Goal: Information Seeking & Learning: Understand process/instructions

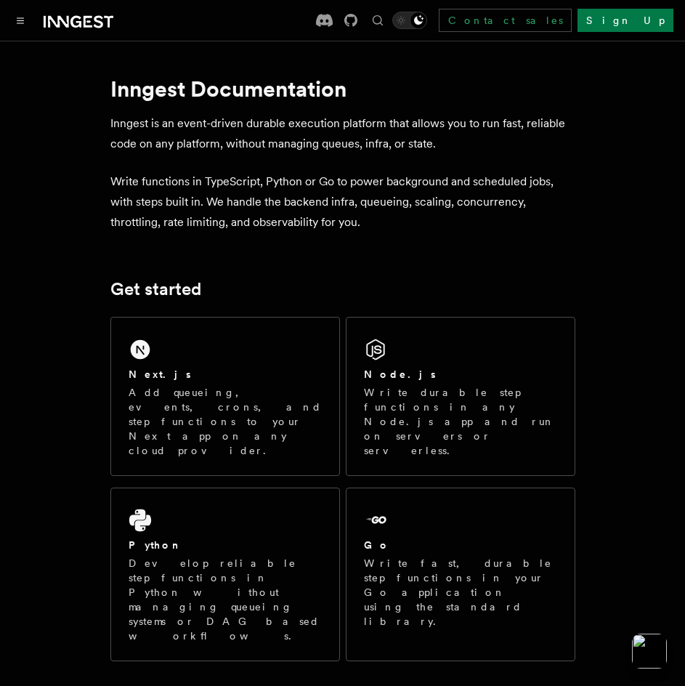
scroll to position [291, 0]
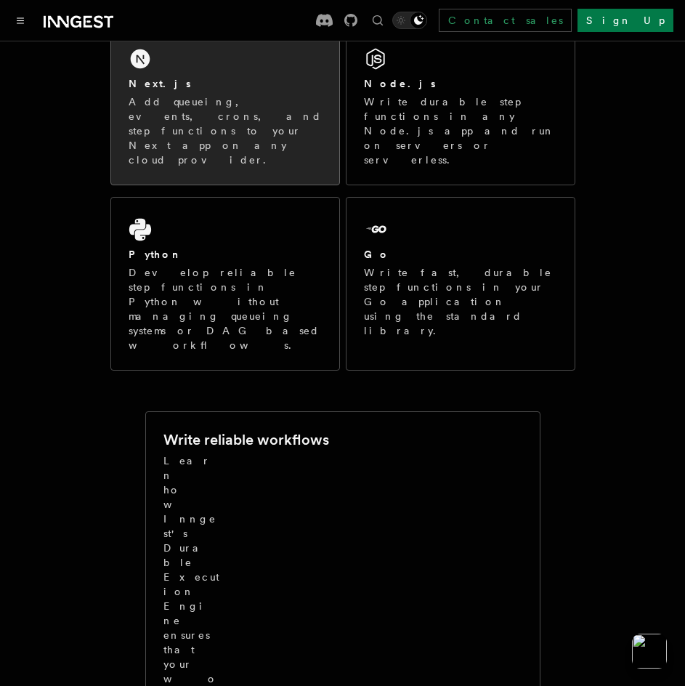
click at [256, 78] on div "Next.js" at bounding box center [225, 83] width 193 height 15
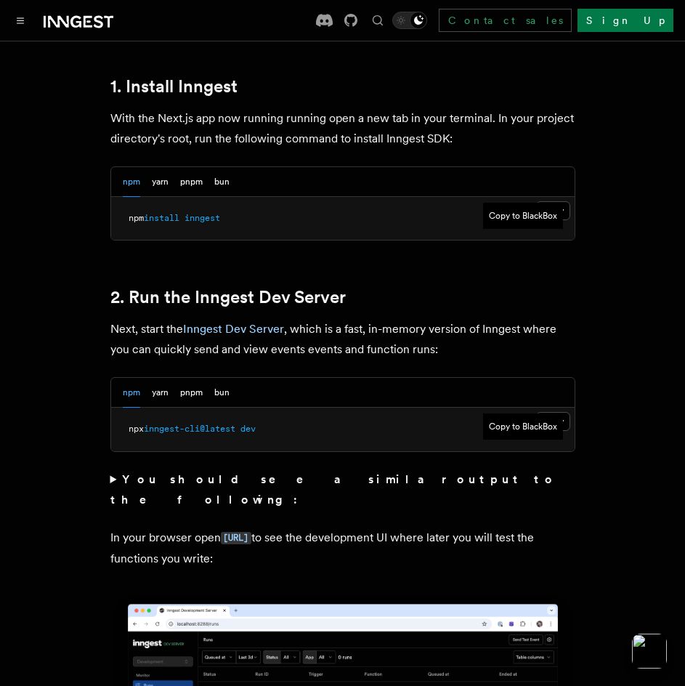
scroll to position [872, 0]
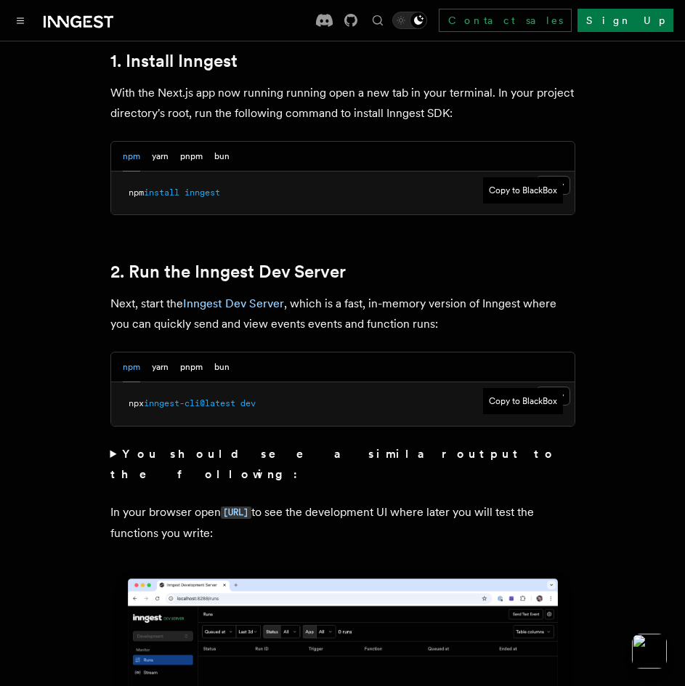
click at [566, 171] on pre "npm install inngest" at bounding box center [342, 193] width 463 height 44
click at [184, 187] on span at bounding box center [181, 192] width 5 height 10
copy article "npm install inngest"
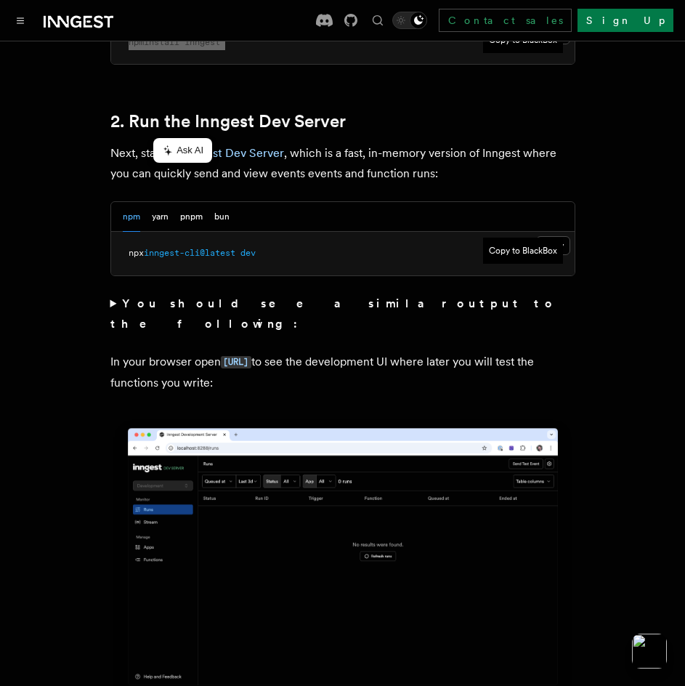
scroll to position [1089, 0]
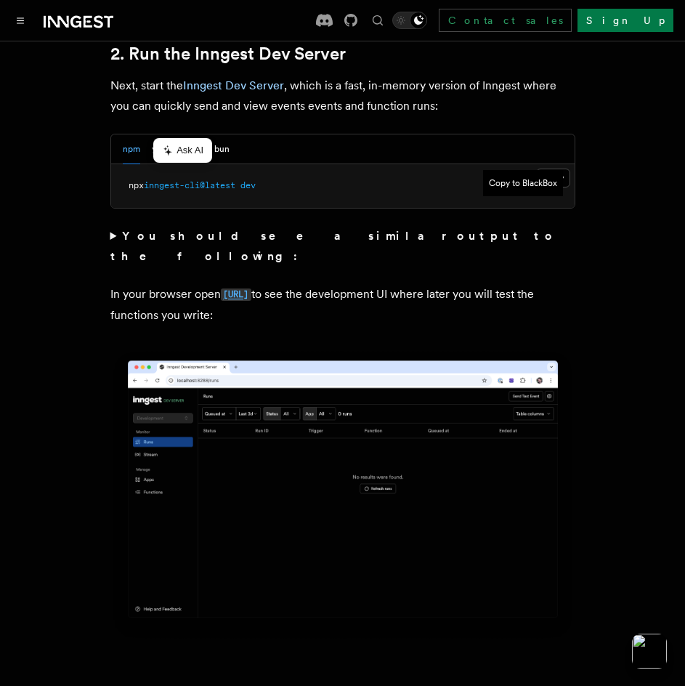
click at [251, 288] on code "[URL]" at bounding box center [236, 294] width 31 height 12
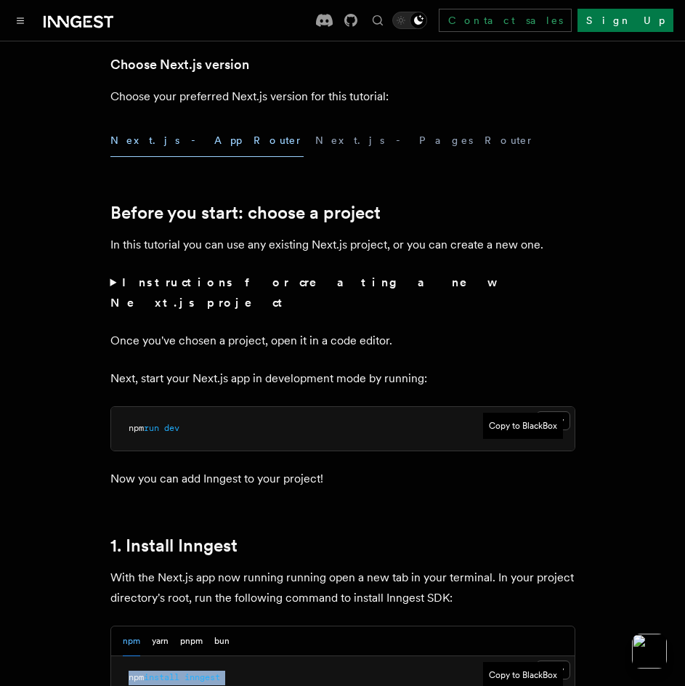
scroll to position [218, 0]
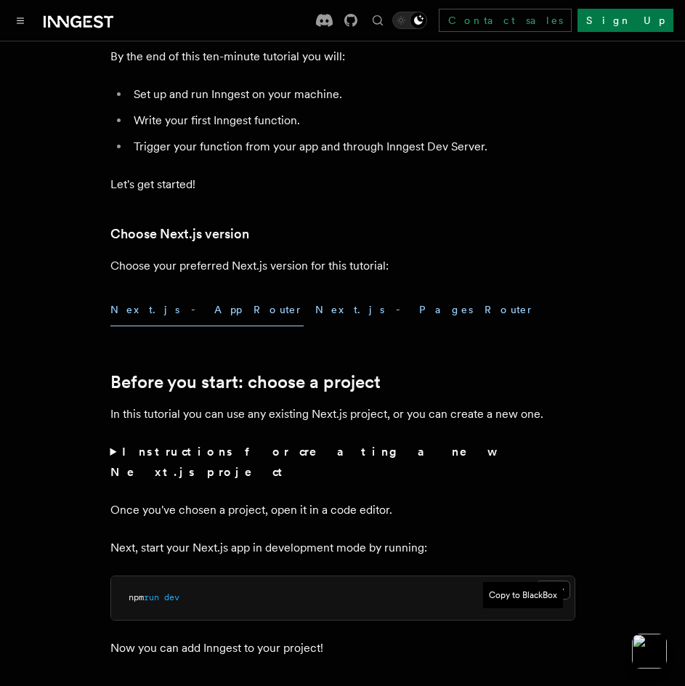
click at [315, 308] on button "Next.js - Pages Router" at bounding box center [424, 309] width 219 height 33
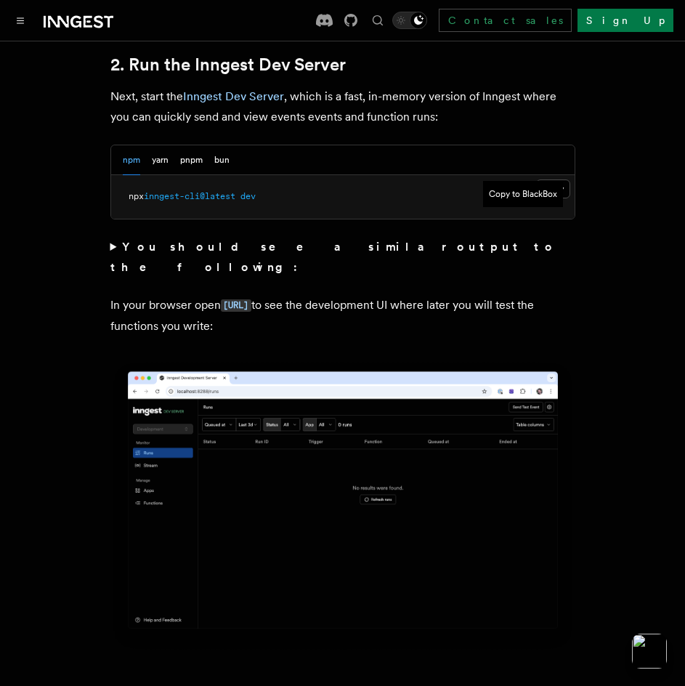
scroll to position [1089, 0]
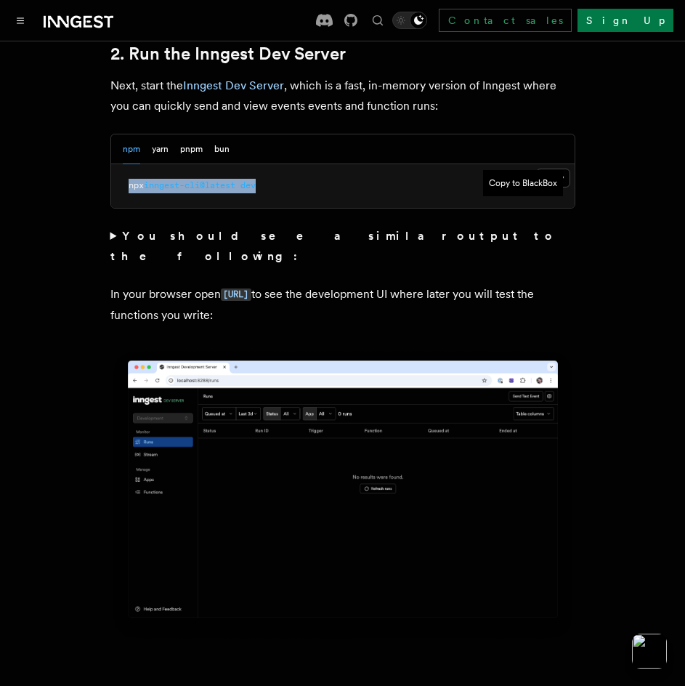
drag, startPoint x: 269, startPoint y: 166, endPoint x: 121, endPoint y: 175, distance: 147.7
click at [121, 175] on pre "npx inngest-cli@latest dev" at bounding box center [342, 186] width 463 height 44
copy span "npx inngest-cli@latest dev"
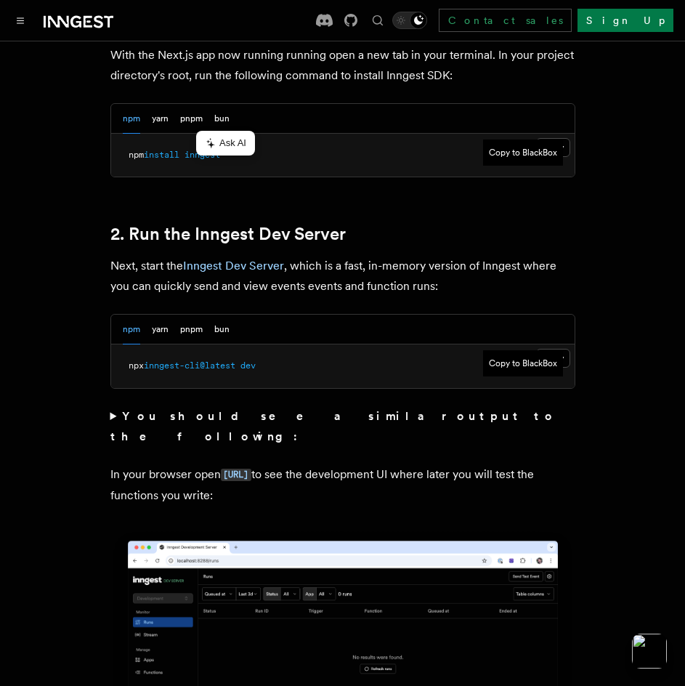
scroll to position [799, 0]
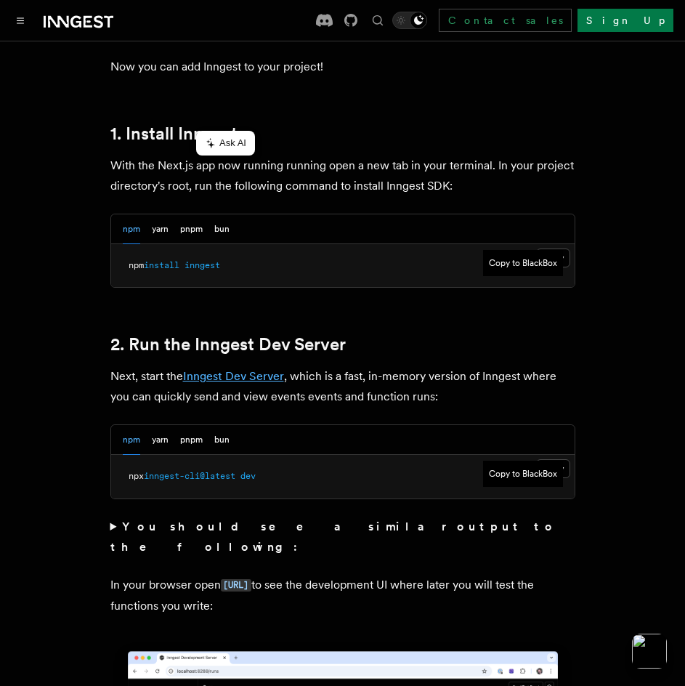
click at [263, 369] on link "Inngest Dev Server" at bounding box center [233, 376] width 101 height 14
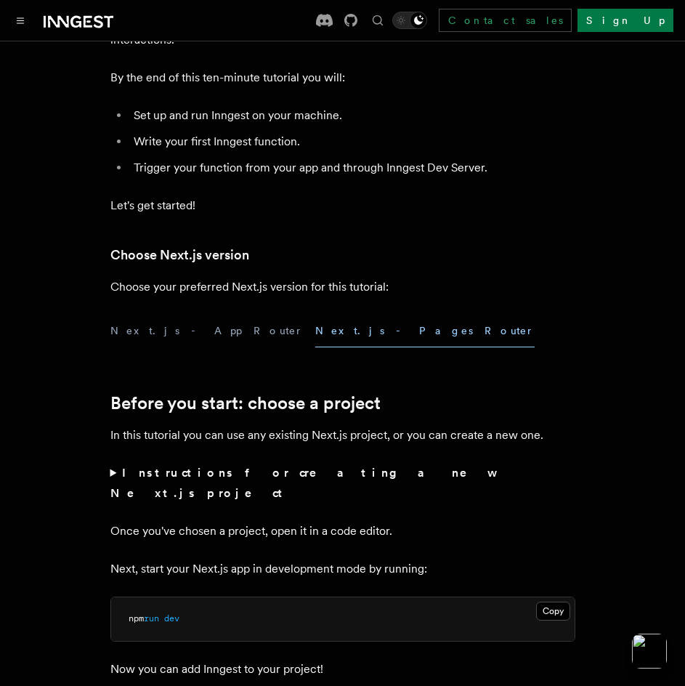
scroll to position [218, 0]
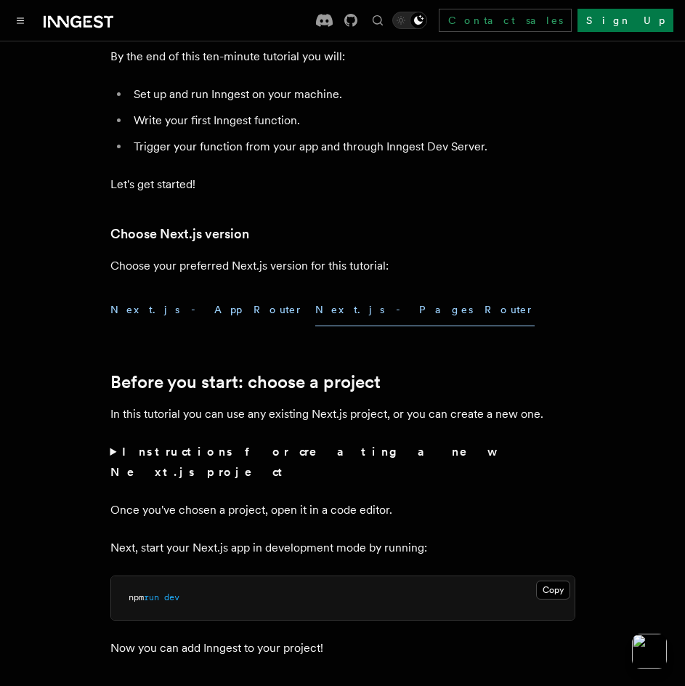
click at [173, 307] on button "Next.js - App Router" at bounding box center [206, 309] width 193 height 33
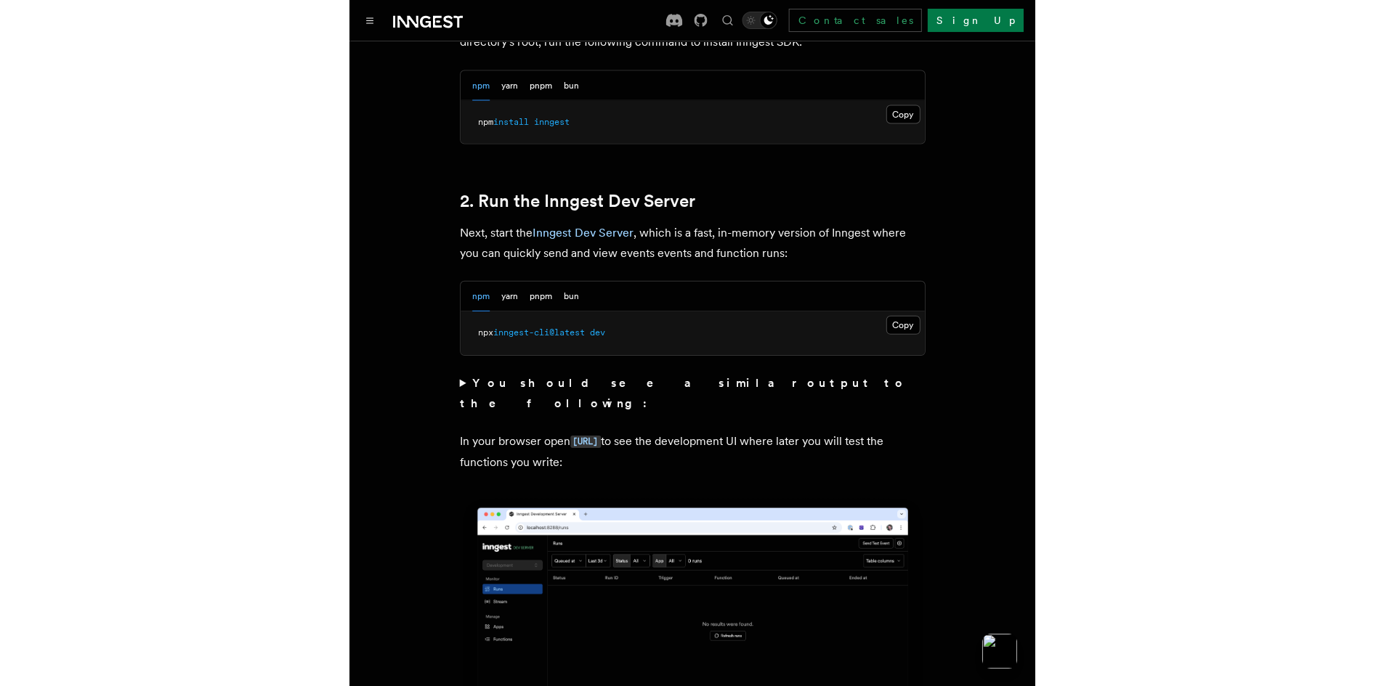
scroll to position [944, 0]
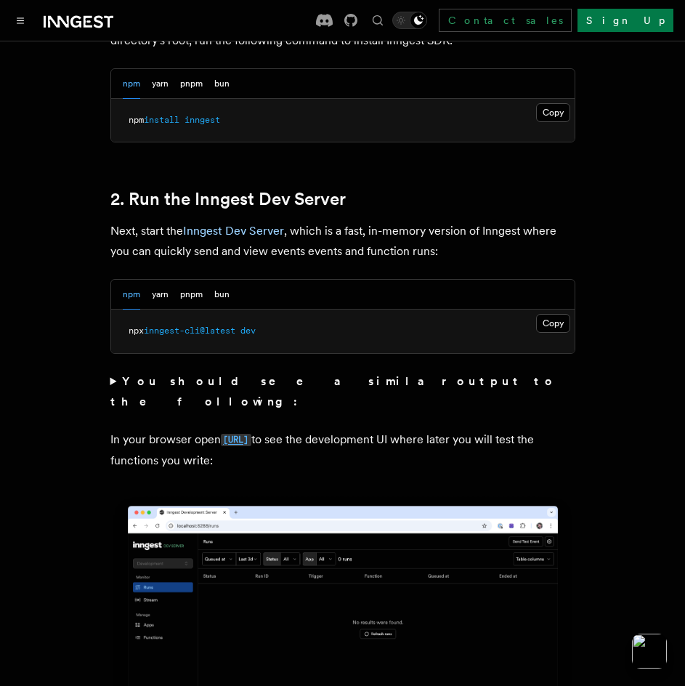
click at [251, 434] on code "[URL]" at bounding box center [236, 440] width 31 height 12
